Goal: Information Seeking & Learning: Check status

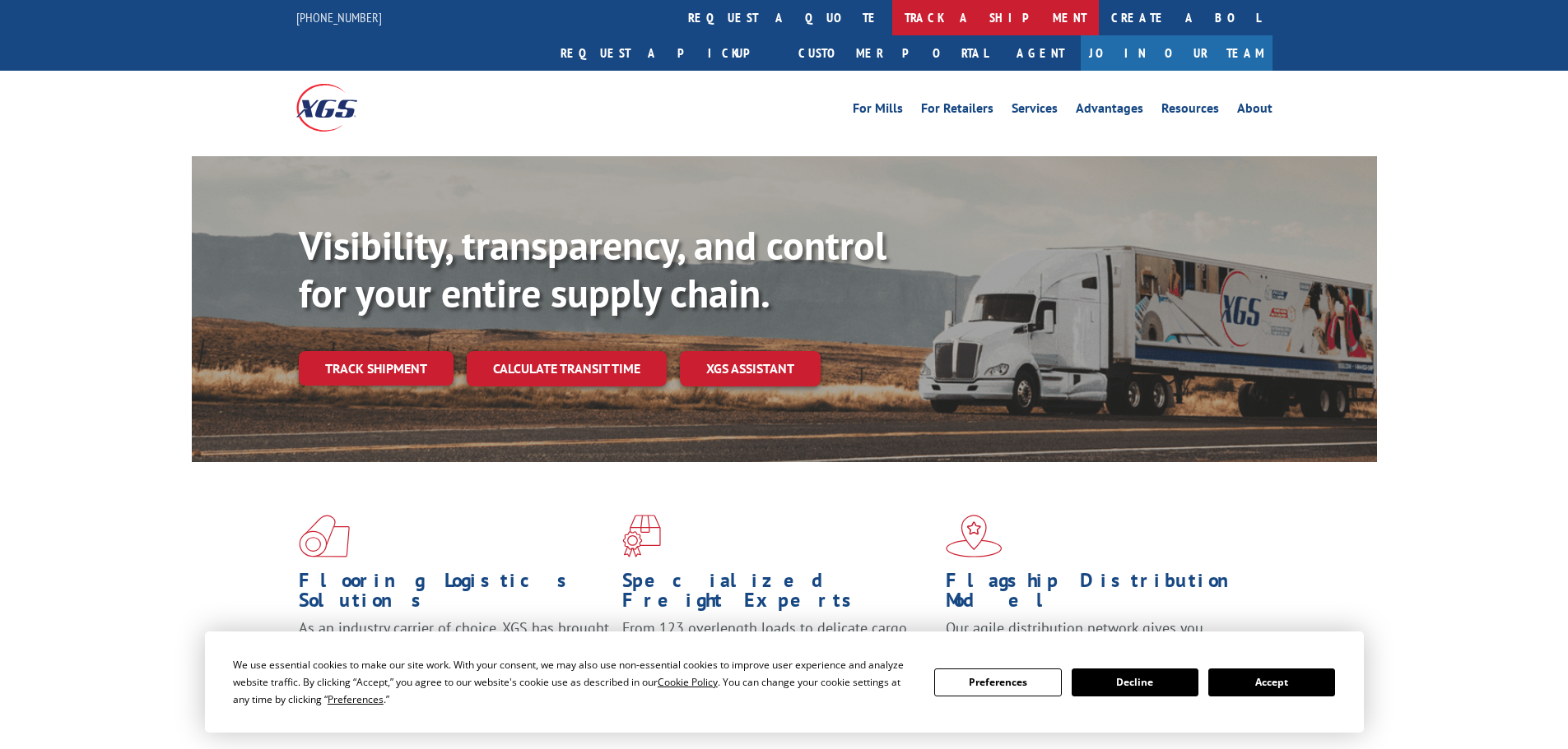
click at [892, 8] on link "track a shipment" at bounding box center [995, 18] width 207 height 35
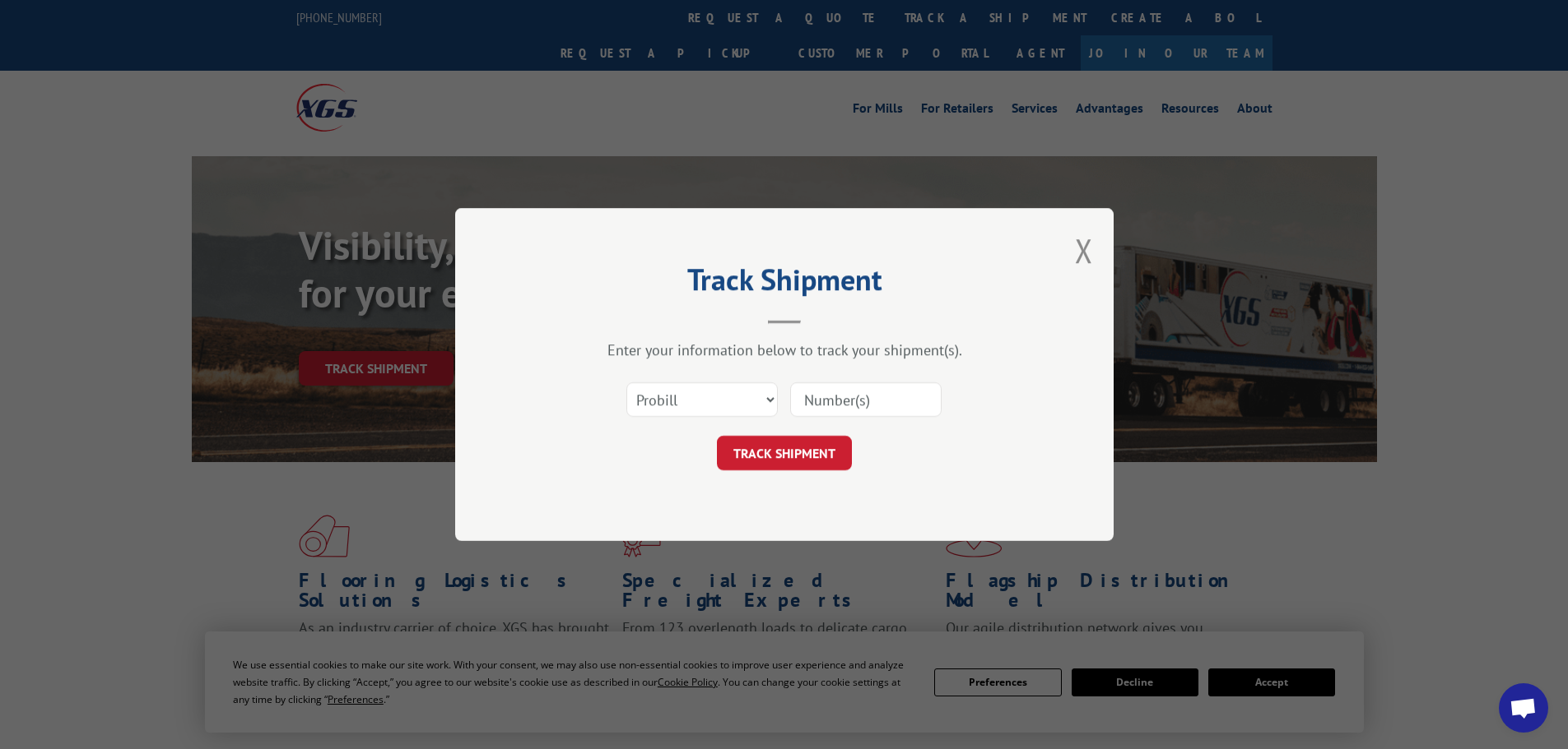
click at [834, 397] on input at bounding box center [865, 399] width 151 height 34
click at [743, 384] on select "Select category... Probill BOL PO" at bounding box center [702, 399] width 151 height 34
select select "po"
click at [627, 383] on select "Select category... Probill BOL PO" at bounding box center [702, 399] width 151 height 34
click at [835, 406] on input at bounding box center [865, 399] width 151 height 34
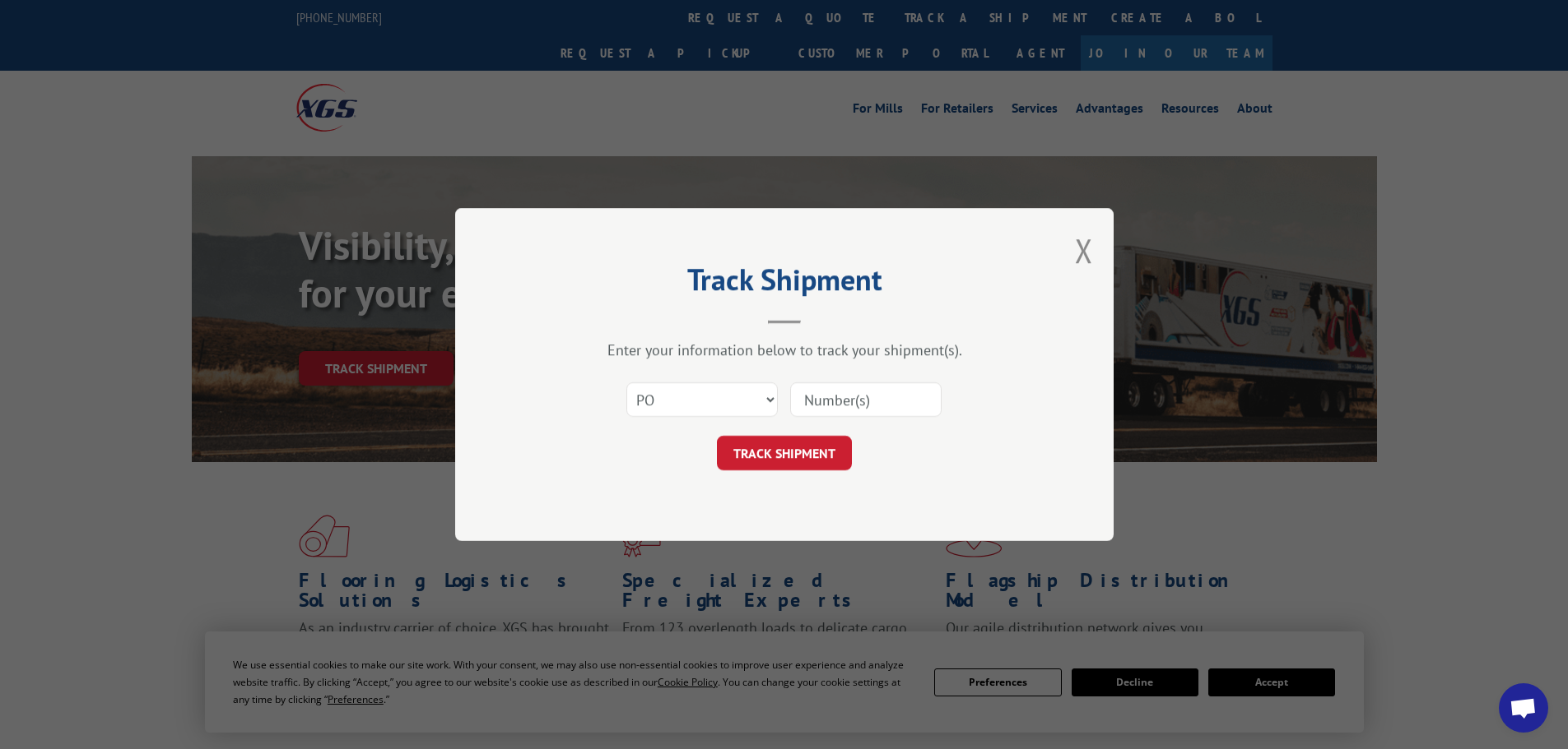
paste input "08544540"
type input "08544540"
click at [784, 442] on button "TRACK SHIPMENT" at bounding box center [784, 453] width 135 height 34
